Goal: Task Accomplishment & Management: Manage account settings

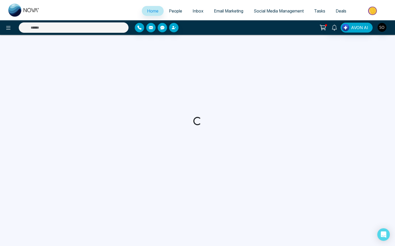
select select "*"
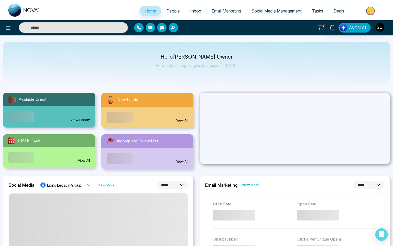
click at [45, 28] on input "text" at bounding box center [73, 27] width 109 height 10
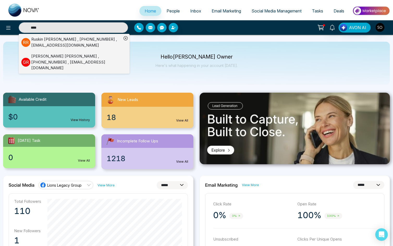
type input "****"
click at [49, 37] on div "[PERSON_NAME] , [PHONE_NUMBER] , [EMAIL_ADDRESS][DOMAIN_NAME]" at bounding box center [76, 42] width 90 height 12
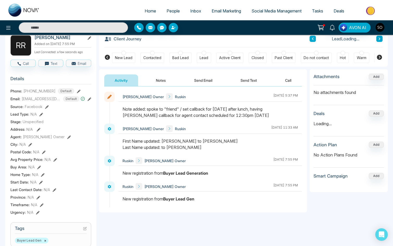
scroll to position [52, 0]
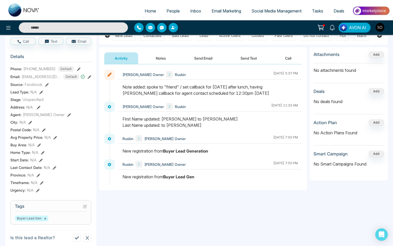
click at [67, 114] on icon at bounding box center [69, 115] width 4 height 4
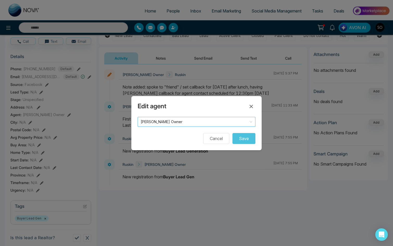
click at [165, 120] on span "[PERSON_NAME] Owner" at bounding box center [196, 121] width 111 height 7
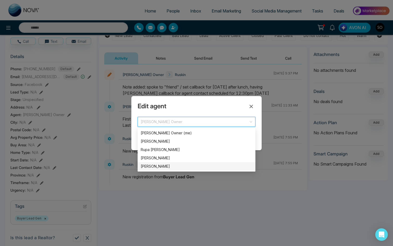
click at [158, 168] on div "[PERSON_NAME]" at bounding box center [196, 167] width 111 height 6
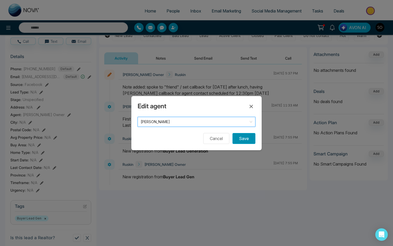
click at [246, 140] on button "Save" at bounding box center [243, 138] width 23 height 11
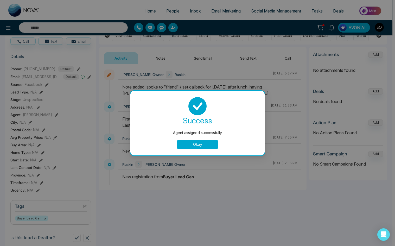
click at [200, 144] on button "Okay" at bounding box center [198, 144] width 42 height 9
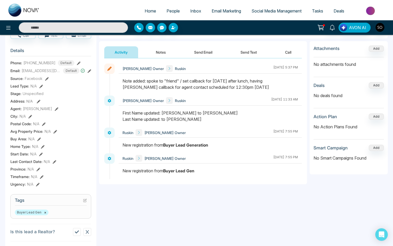
scroll to position [0, 0]
